Goal: Information Seeking & Learning: Learn about a topic

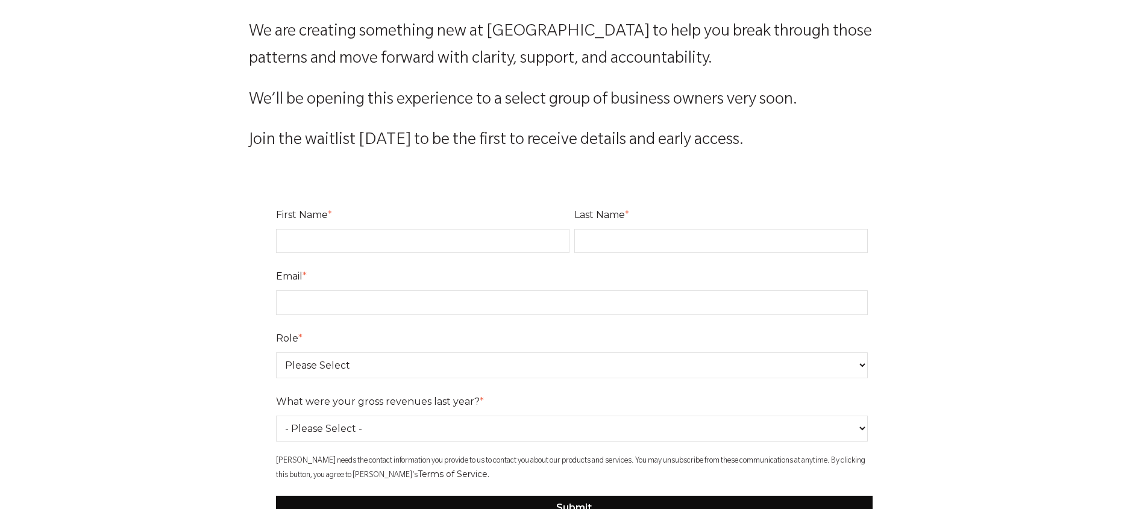
scroll to position [374, 0]
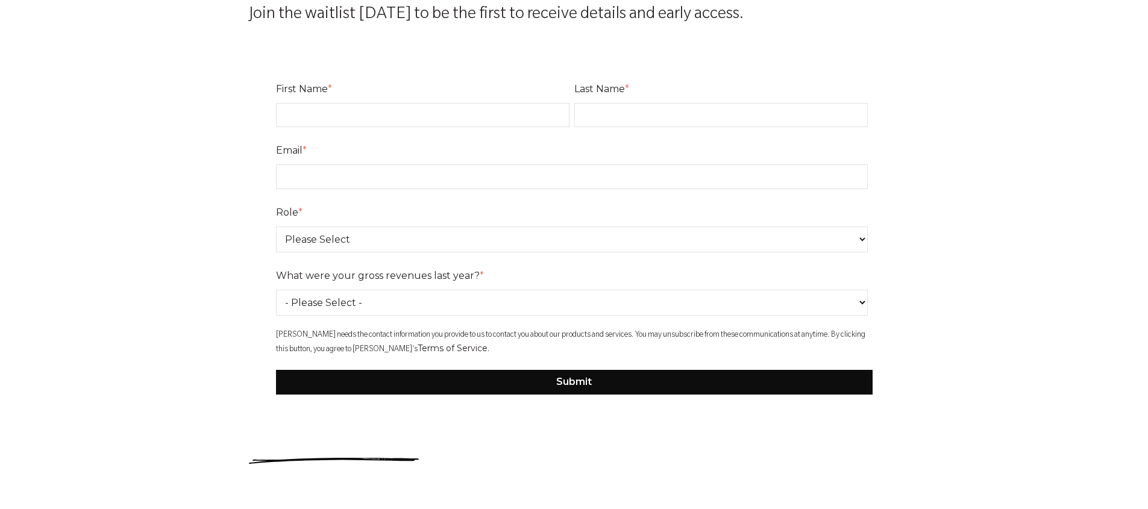
click at [400, 248] on select "Please Select Owner Partner / Co-Owner Executive Employee / Other" at bounding box center [572, 240] width 592 height 26
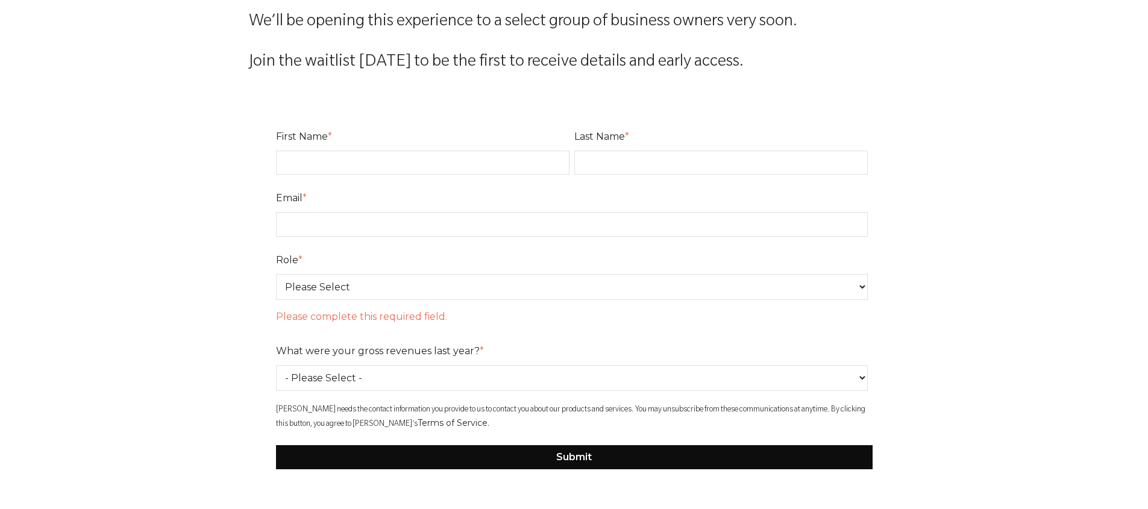
scroll to position [0, 0]
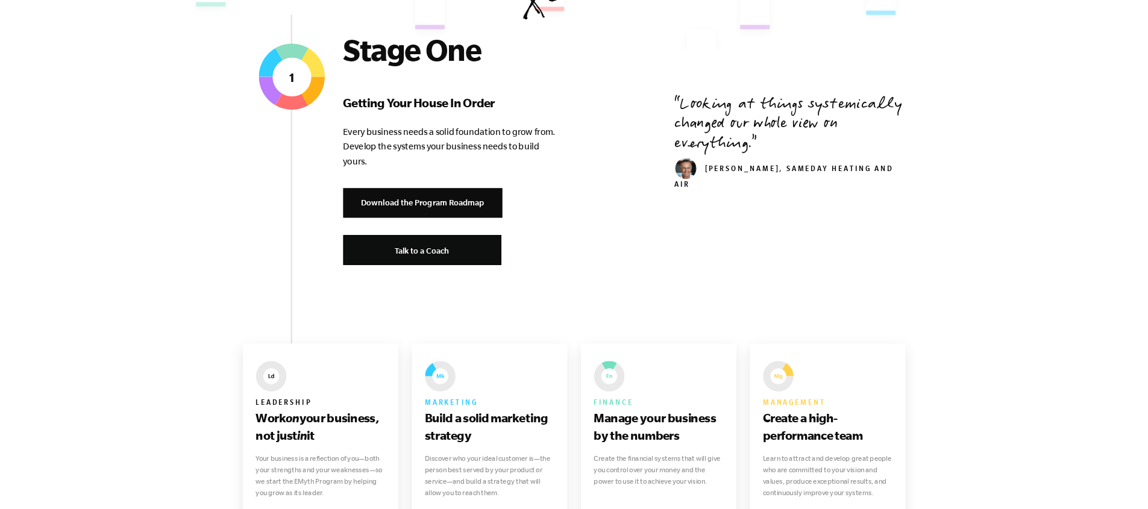
scroll to position [667, 0]
